Goal: Task Accomplishment & Management: Manage account settings

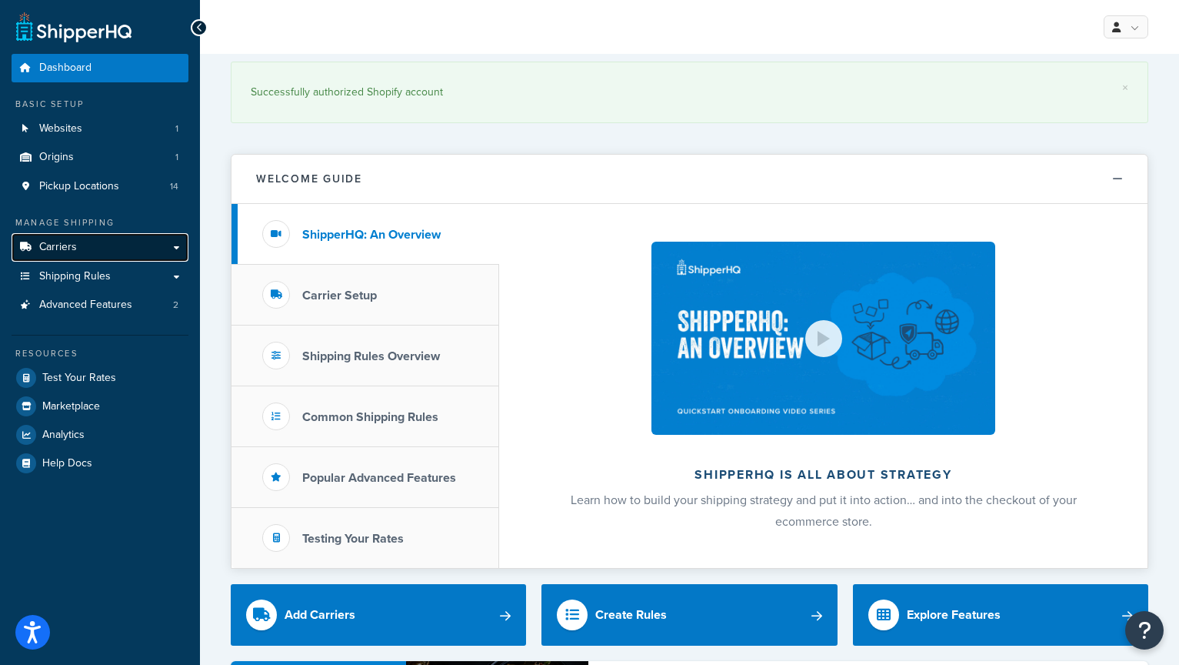
click at [104, 245] on link "Carriers" at bounding box center [100, 247] width 177 height 28
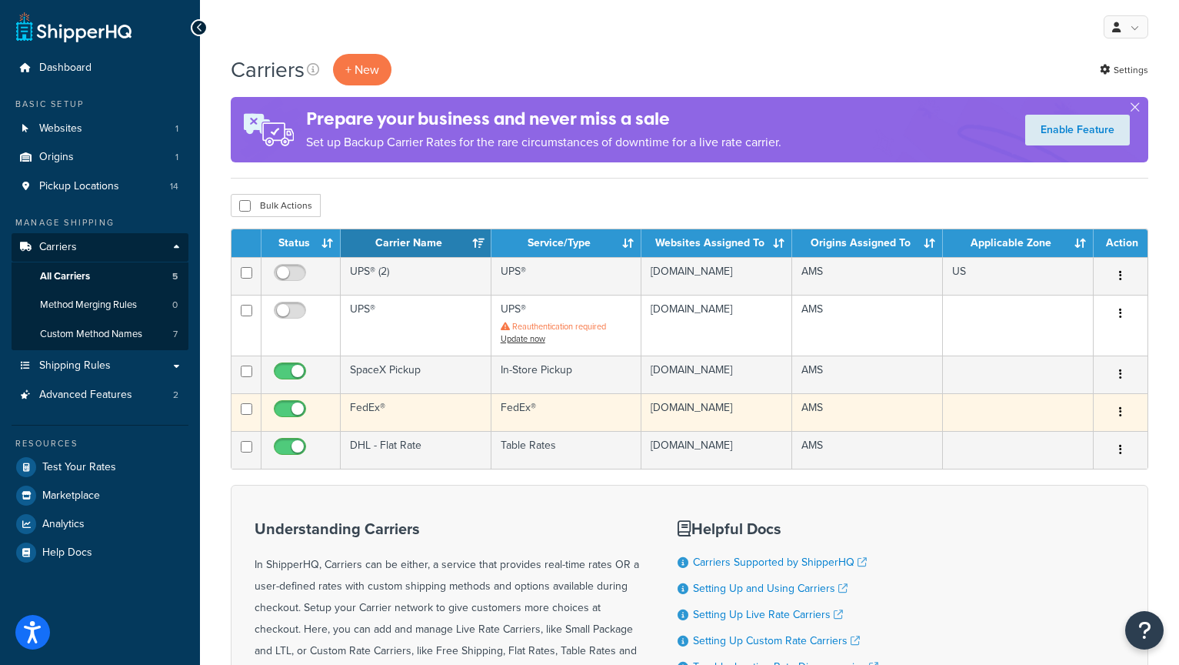
click at [562, 420] on td "FedEx®" at bounding box center [567, 412] width 151 height 38
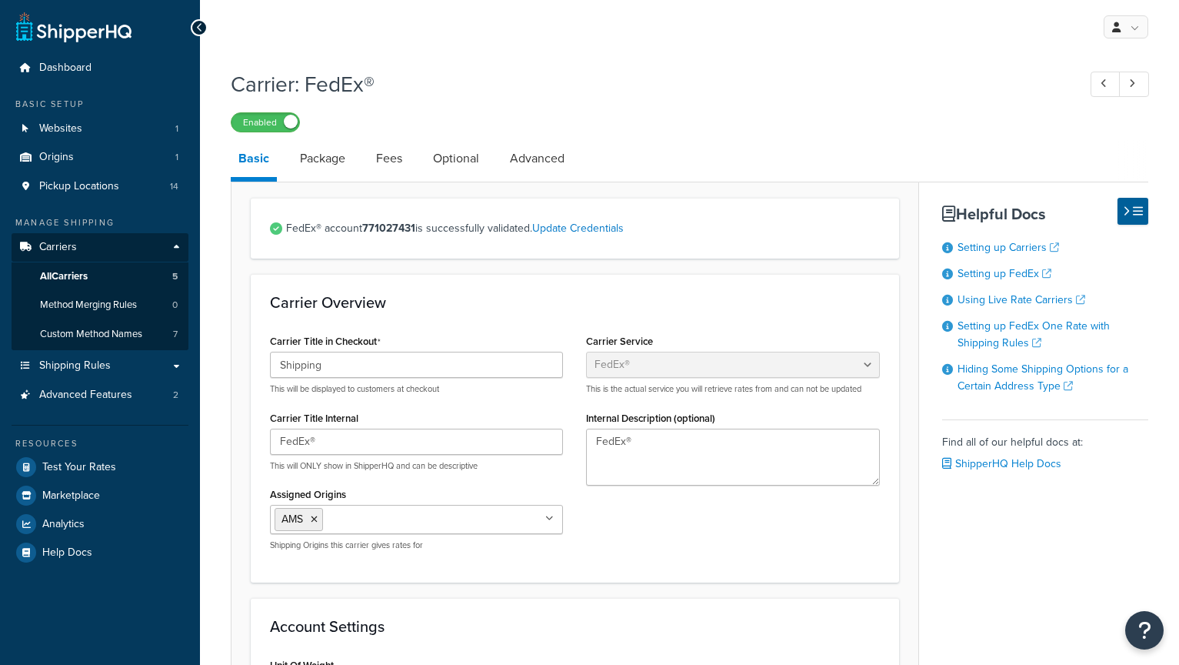
select select "fedEx"
select select "REGULAR_PICKUP"
select select "YOUR_PACKAGING"
drag, startPoint x: 365, startPoint y: 229, endPoint x: 417, endPoint y: 230, distance: 51.6
click at [417, 230] on span "FedEx® account 771027431 is successfully validated. Update Credentials" at bounding box center [583, 229] width 594 height 22
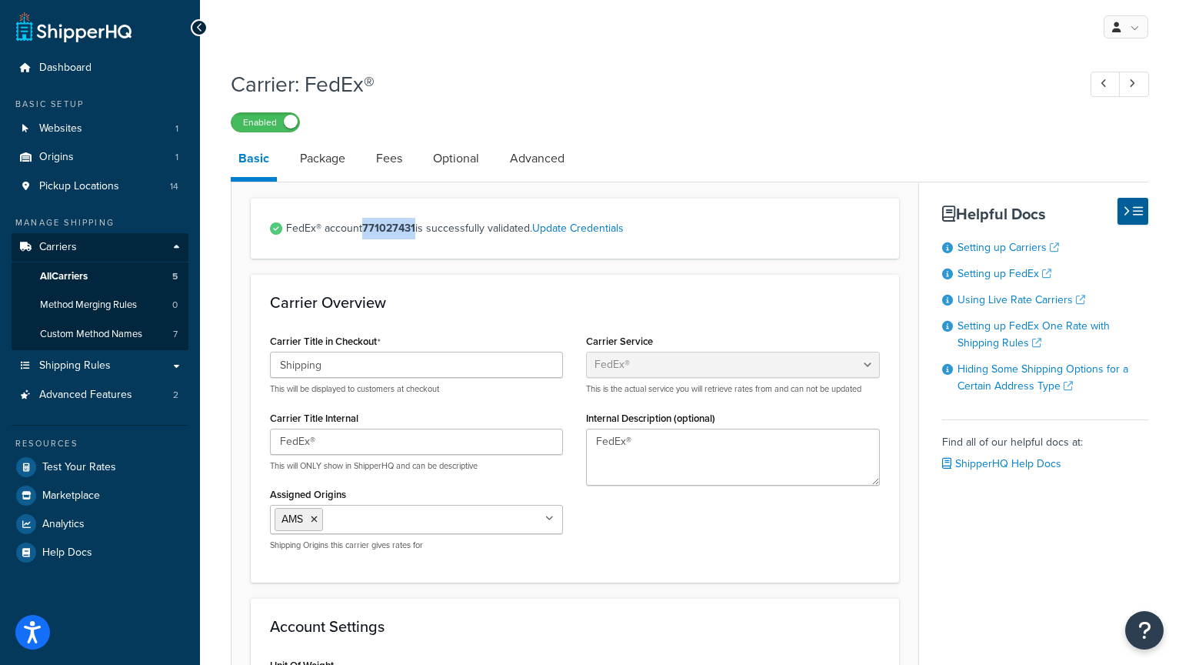
copy strong "771027431"
